Goal: Transaction & Acquisition: Purchase product/service

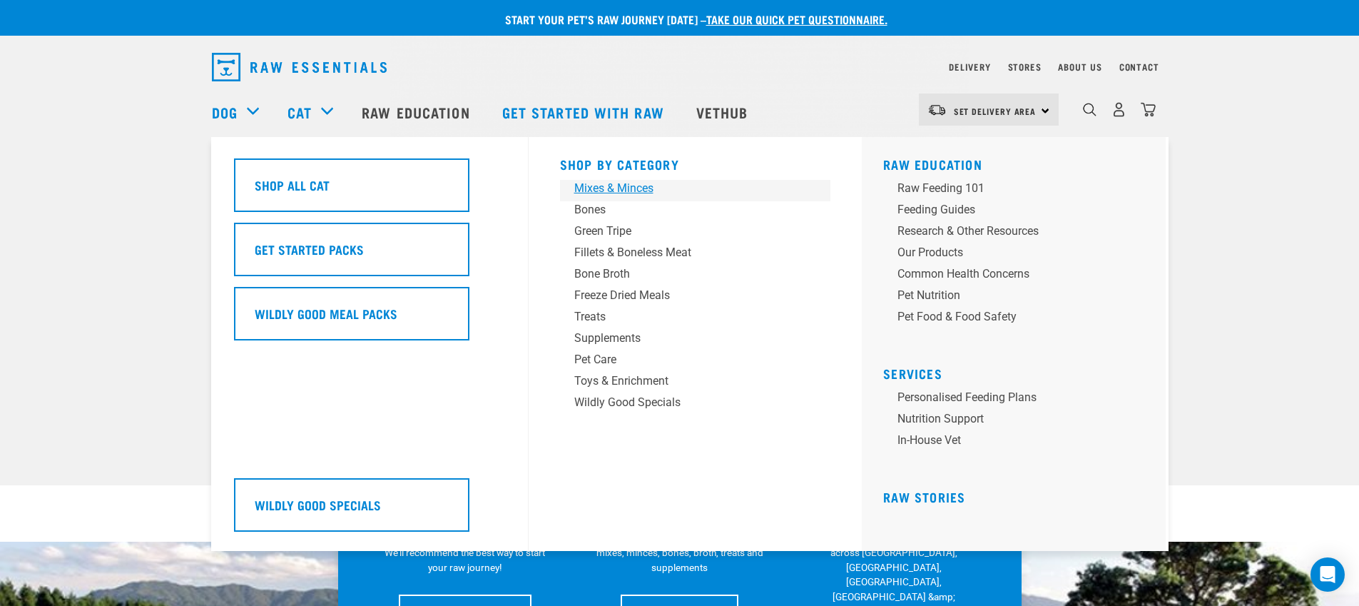
click at [589, 190] on div "Mixes & Minces" at bounding box center [685, 188] width 223 height 17
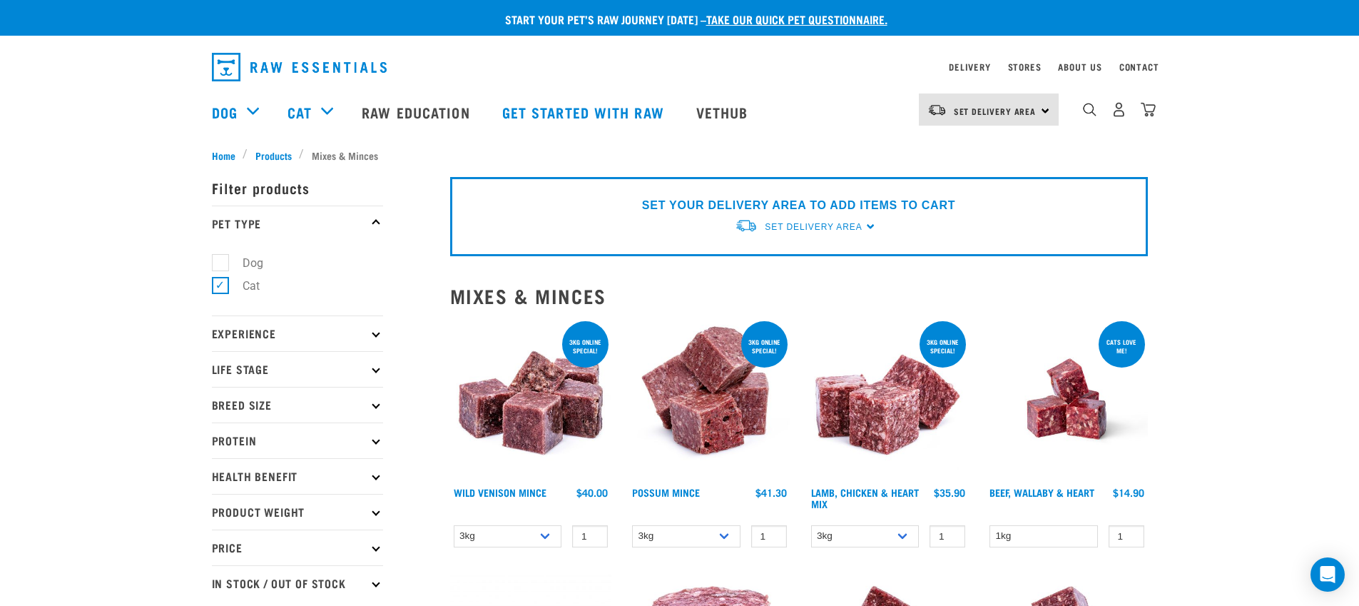
click at [537, 398] on img at bounding box center [531, 399] width 162 height 162
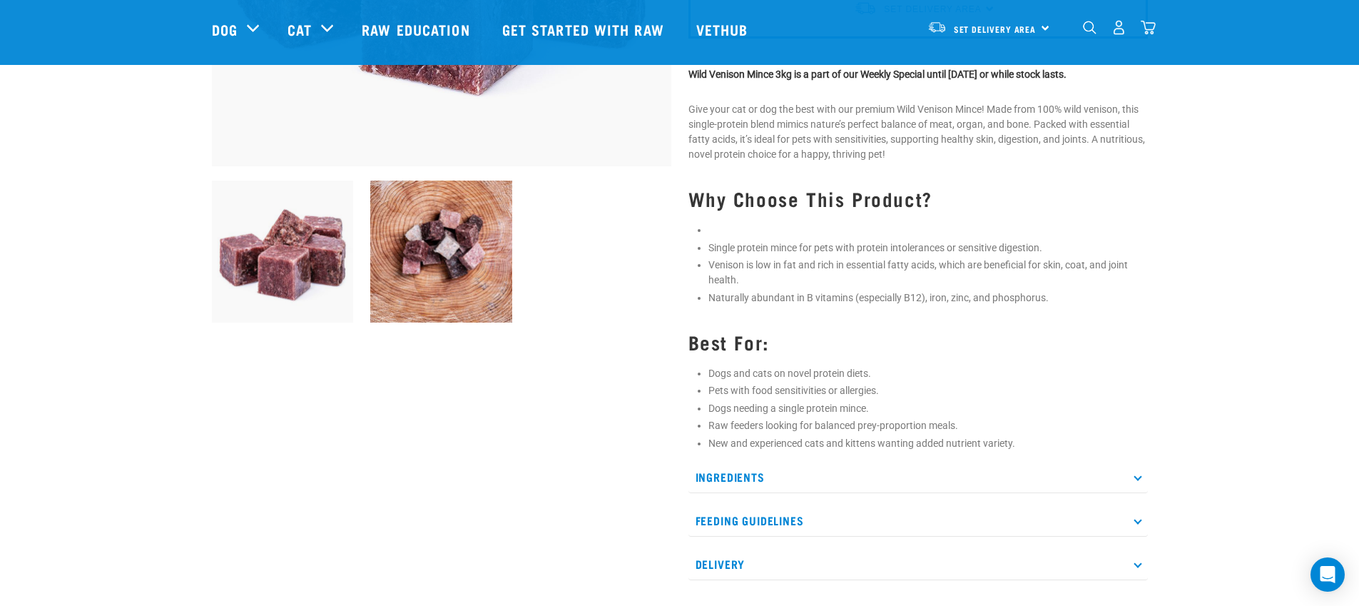
scroll to position [402, 0]
